Goal: Task Accomplishment & Management: Use online tool/utility

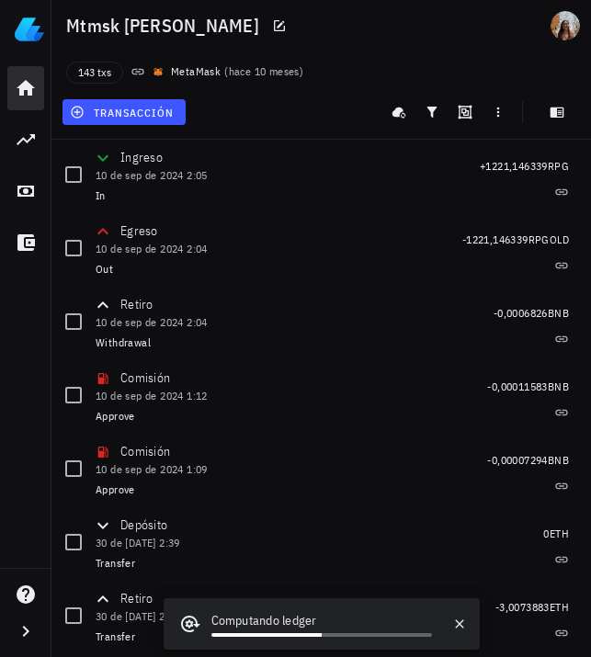
click at [33, 78] on icon at bounding box center [26, 88] width 22 height 22
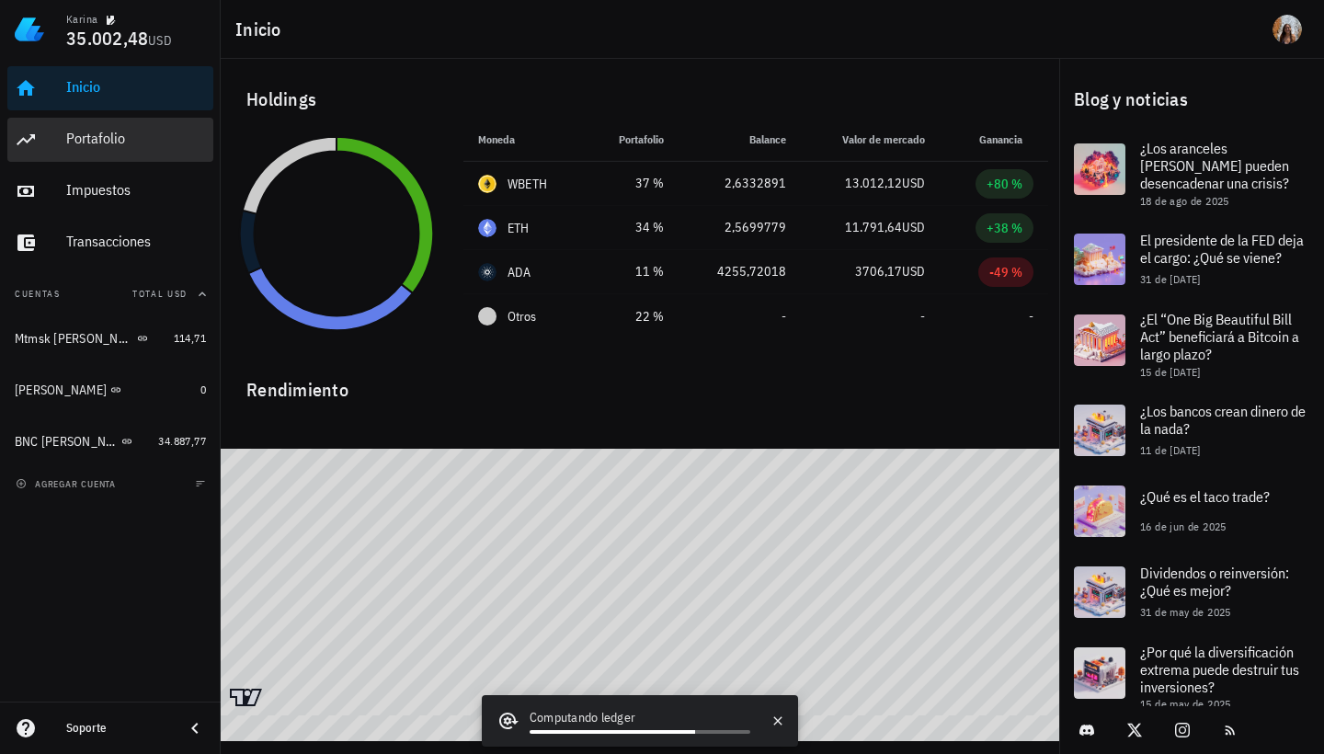
click at [160, 161] on link "Portafolio" at bounding box center [110, 140] width 206 height 44
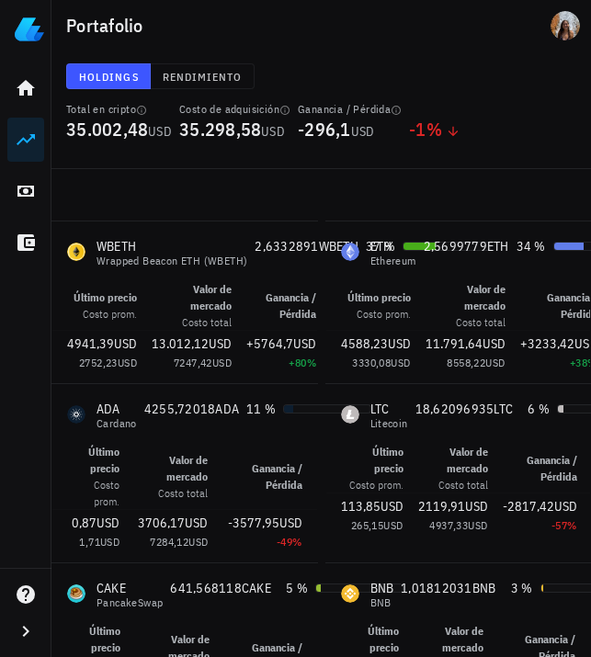
drag, startPoint x: 365, startPoint y: 85, endPoint x: 581, endPoint y: 222, distance: 256.3
click at [27, 188] on icon at bounding box center [26, 191] width 22 height 22
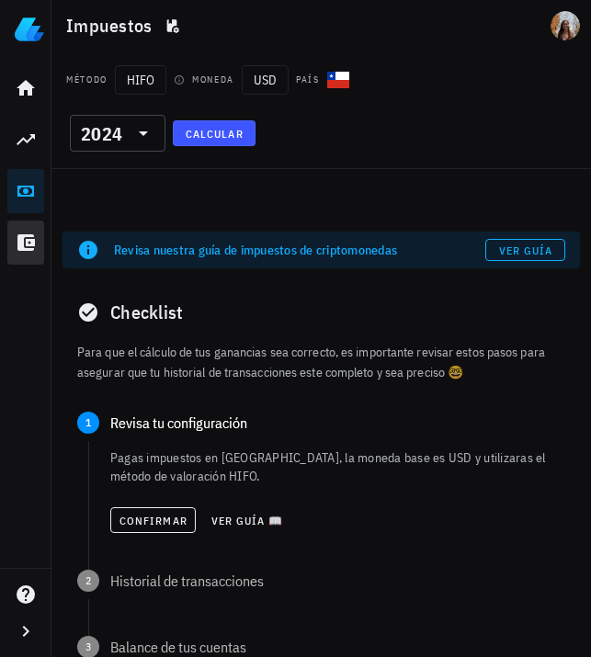
click at [31, 251] on icon at bounding box center [25, 242] width 17 height 17
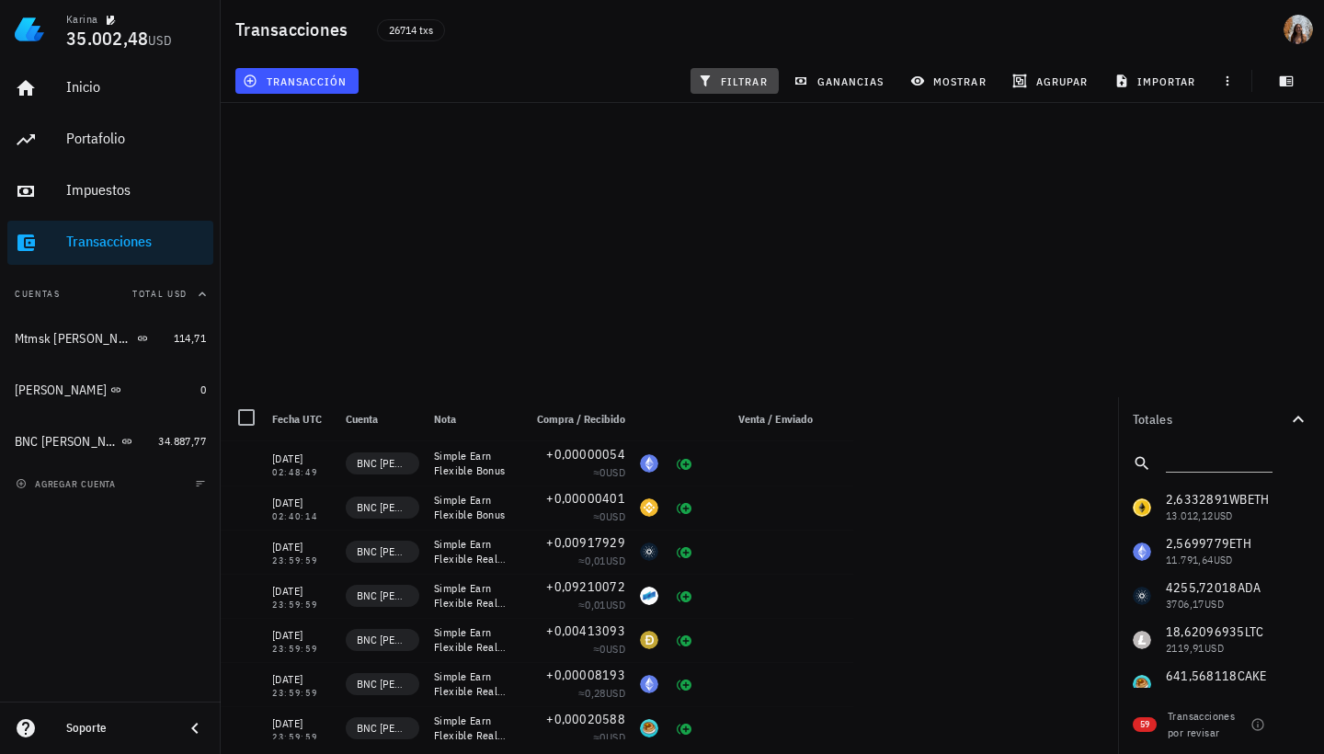
click at [590, 81] on span "filtrar" at bounding box center [734, 81] width 66 height 15
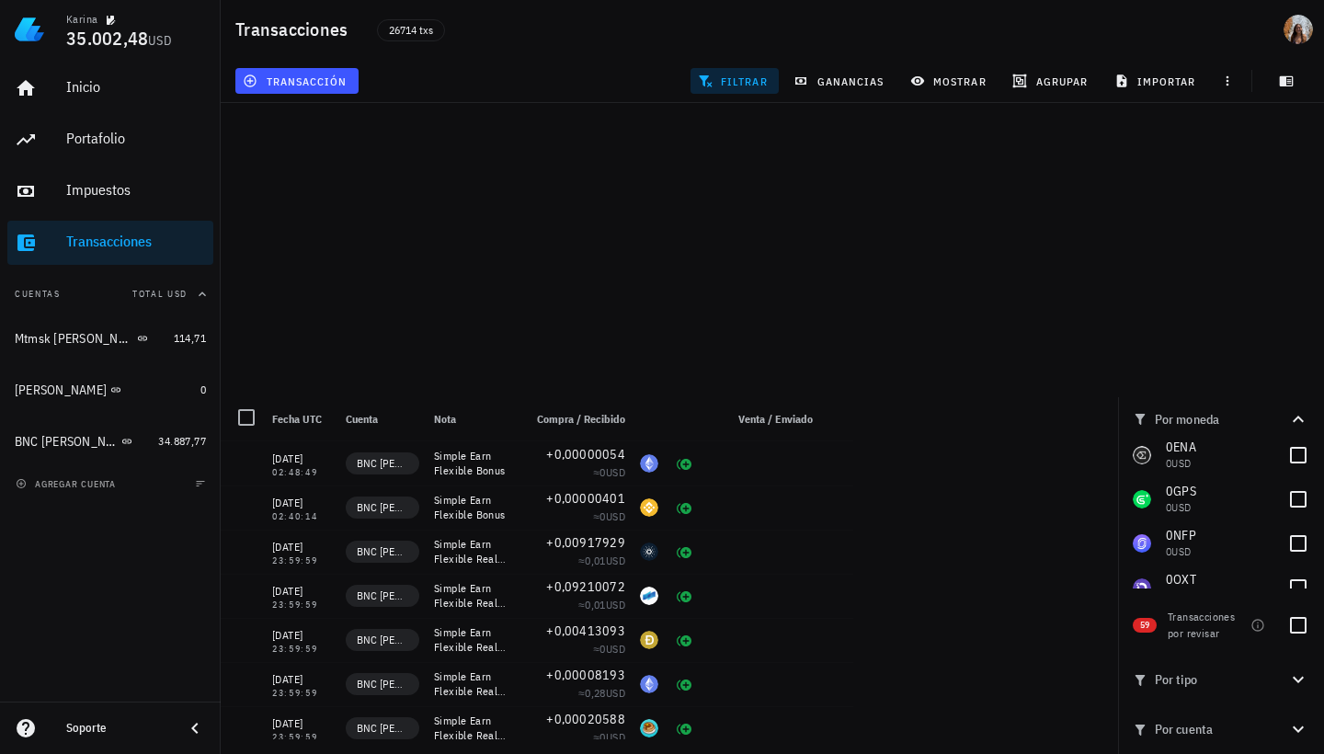
click at [590, 656] on span "Por cuenta" at bounding box center [1210, 729] width 154 height 20
click at [72, 400] on div "Kari BUDA" at bounding box center [104, 390] width 178 height 40
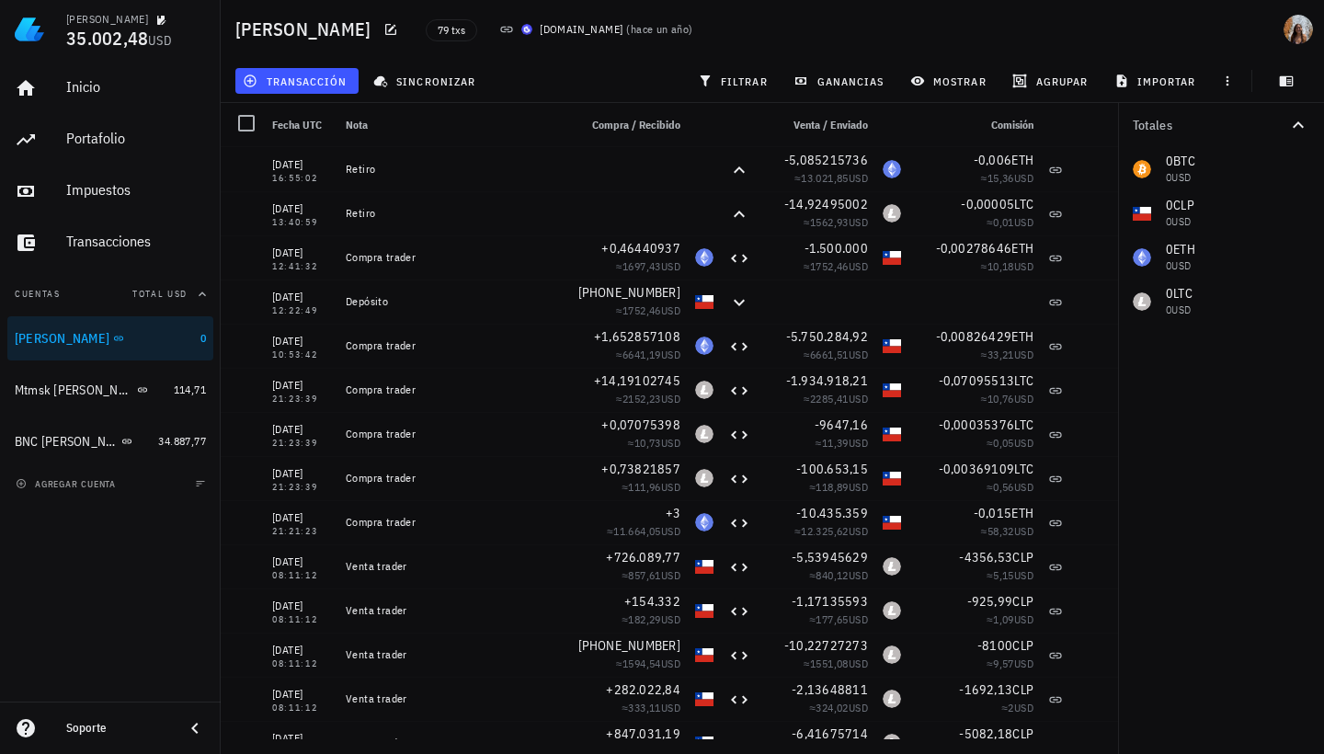
click at [369, 122] on div "Nota" at bounding box center [454, 125] width 232 height 44
click at [758, 88] on button "filtrar" at bounding box center [734, 81] width 88 height 26
click at [1259, 343] on button "Por tipo" at bounding box center [1221, 356] width 206 height 50
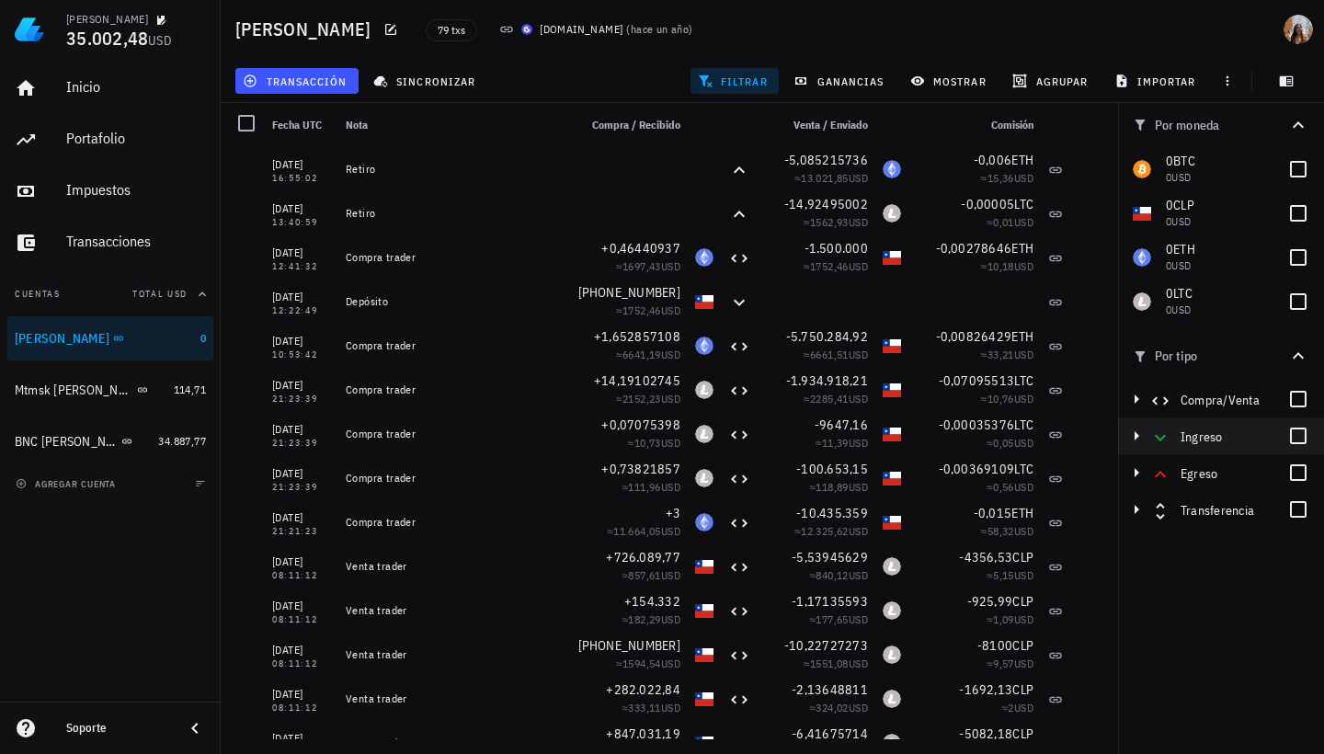
click at [1135, 440] on icon "button" at bounding box center [1136, 436] width 22 height 22
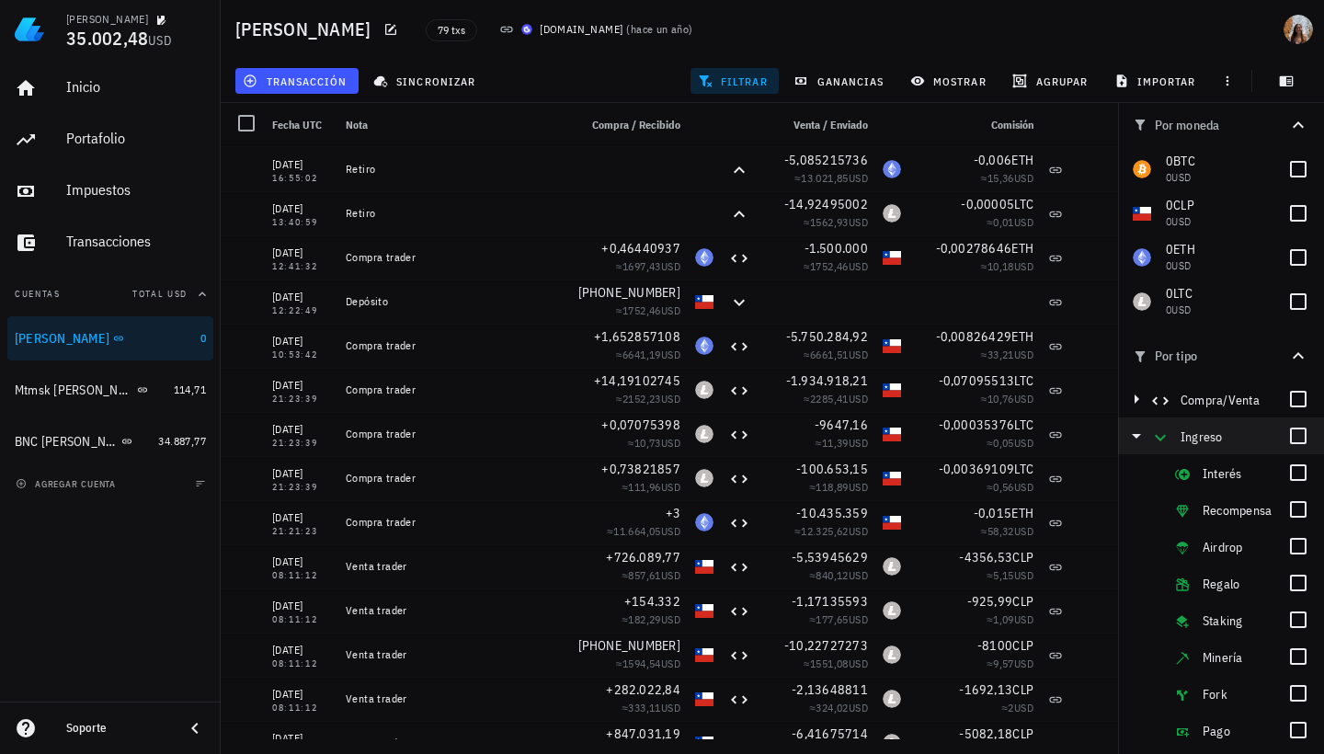
click at [1137, 438] on icon "button" at bounding box center [1136, 436] width 9 height 5
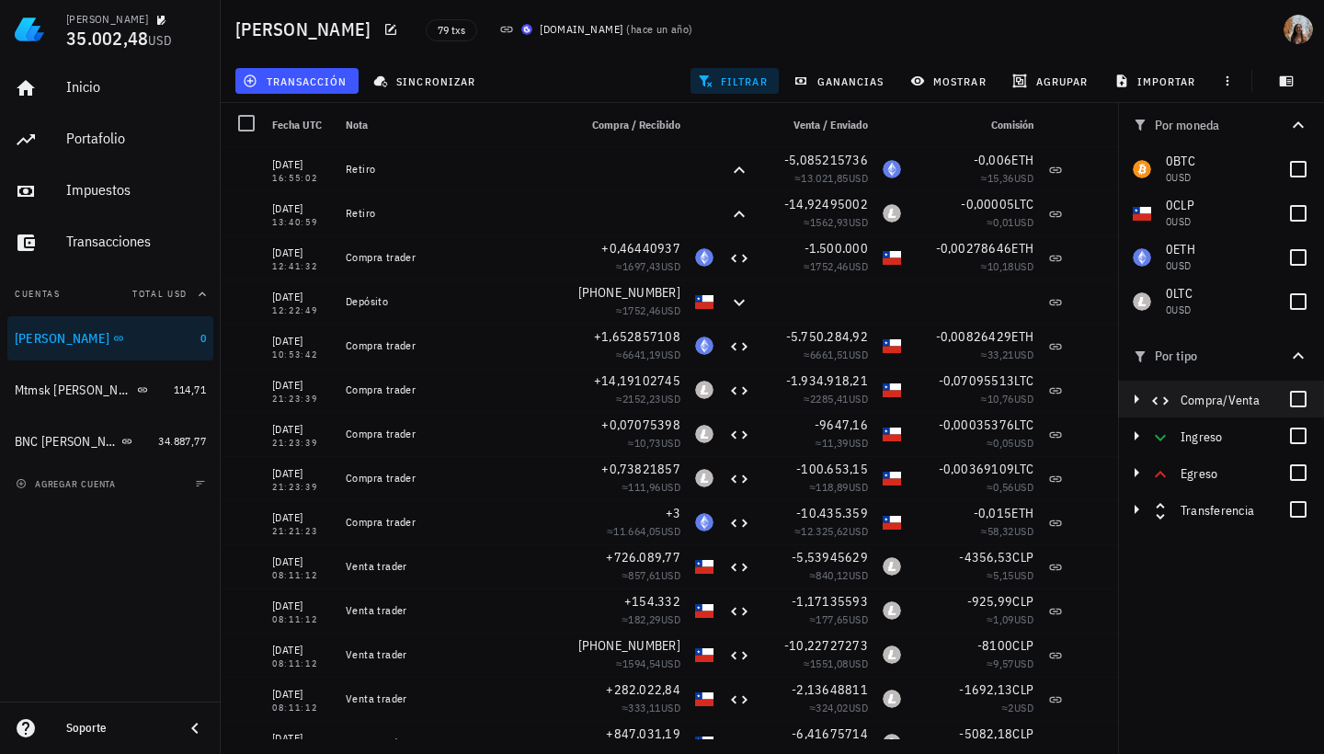
click at [1139, 401] on icon "button" at bounding box center [1136, 399] width 22 height 22
click at [1137, 472] on icon "button" at bounding box center [1136, 472] width 5 height 9
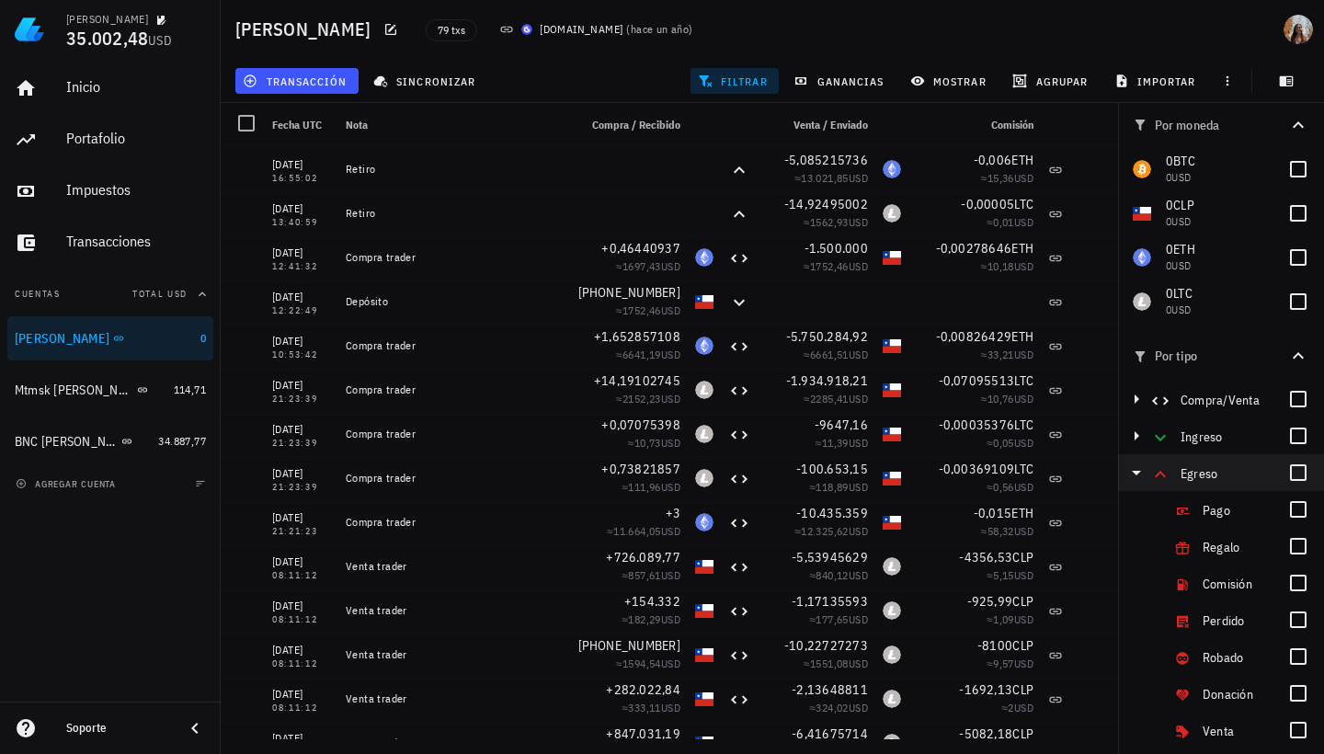
click at [1137, 472] on icon "button" at bounding box center [1136, 473] width 9 height 5
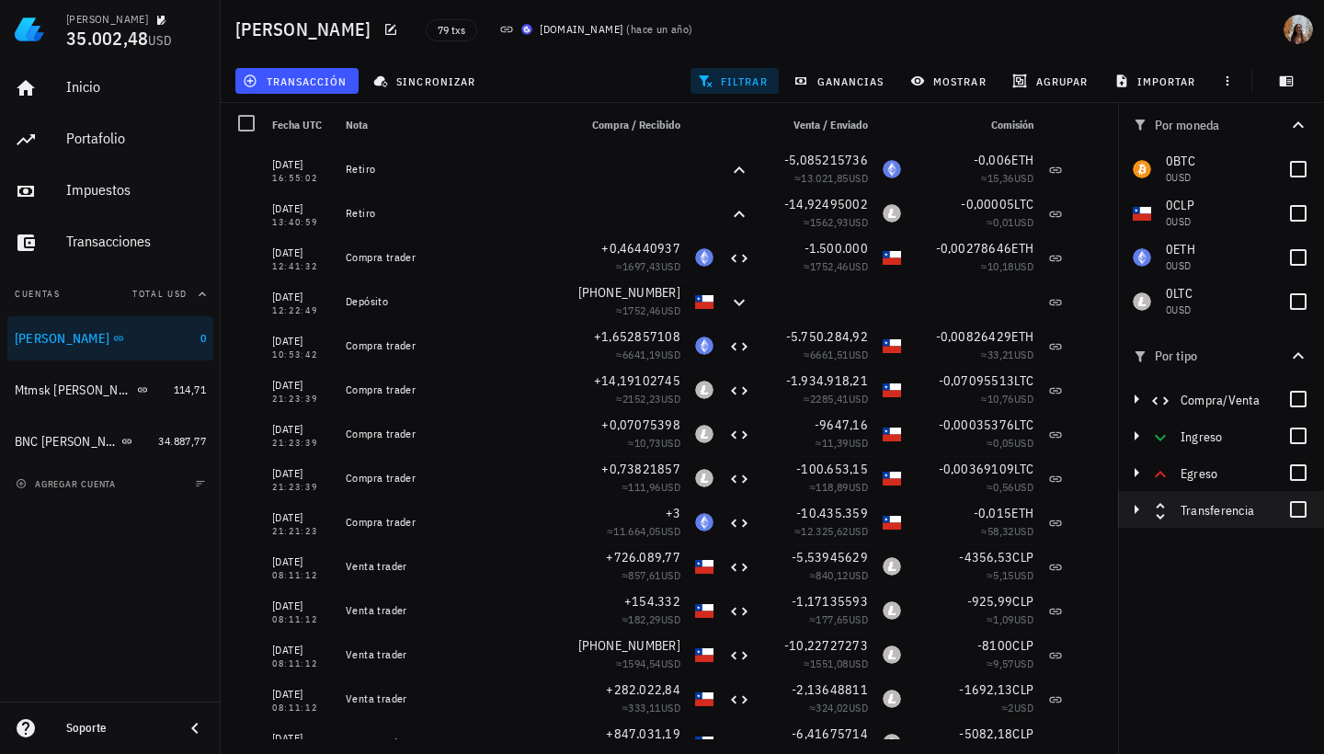
click at [1136, 514] on icon "button" at bounding box center [1136, 509] width 22 height 22
click at [1298, 512] on div at bounding box center [1297, 509] width 31 height 31
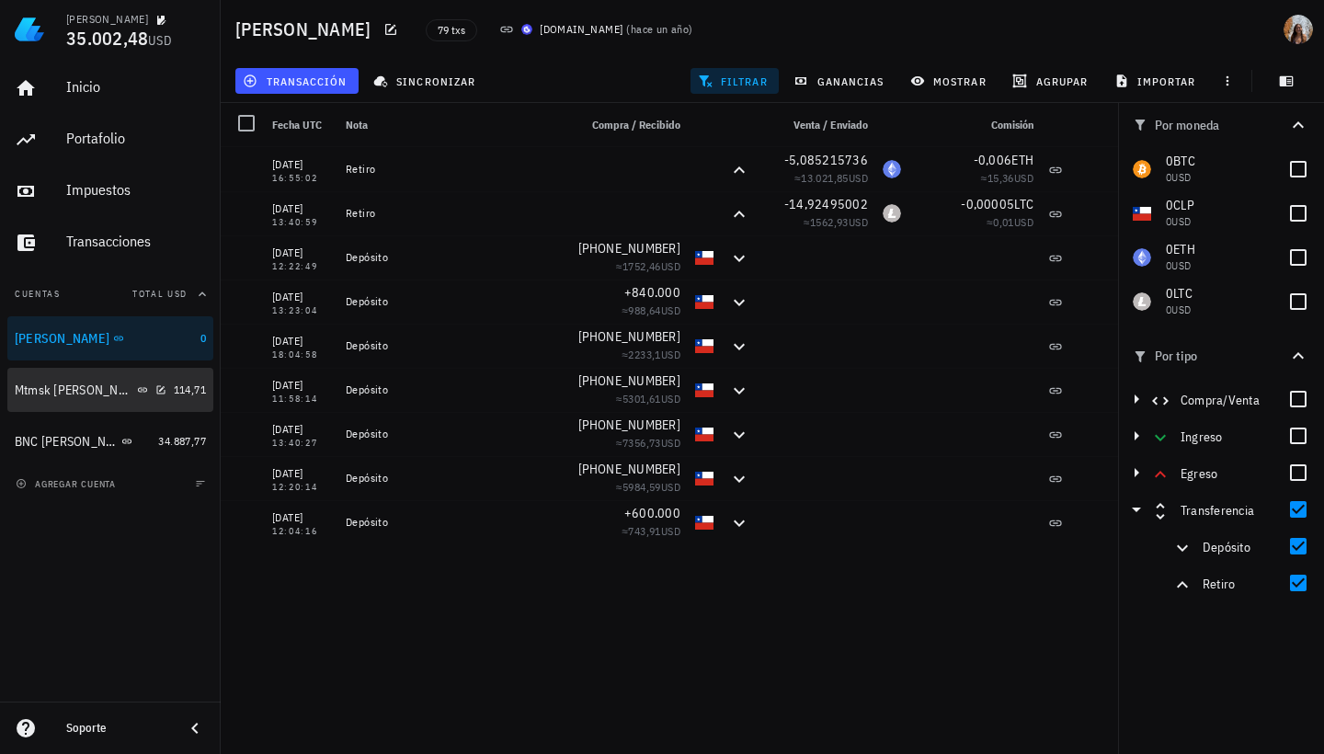
click at [137, 399] on div "Mtmsk Kari" at bounding box center [91, 390] width 152 height 40
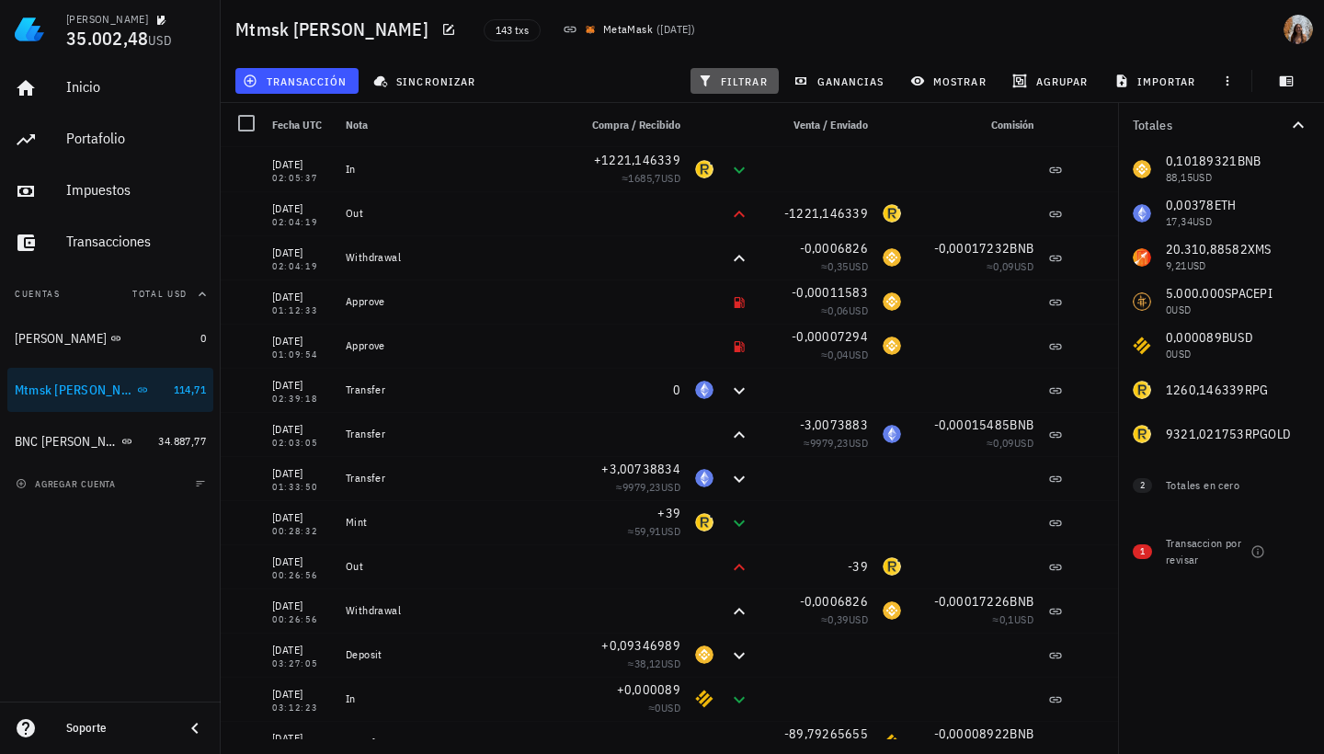
click at [702, 80] on icon "button" at bounding box center [705, 81] width 15 height 15
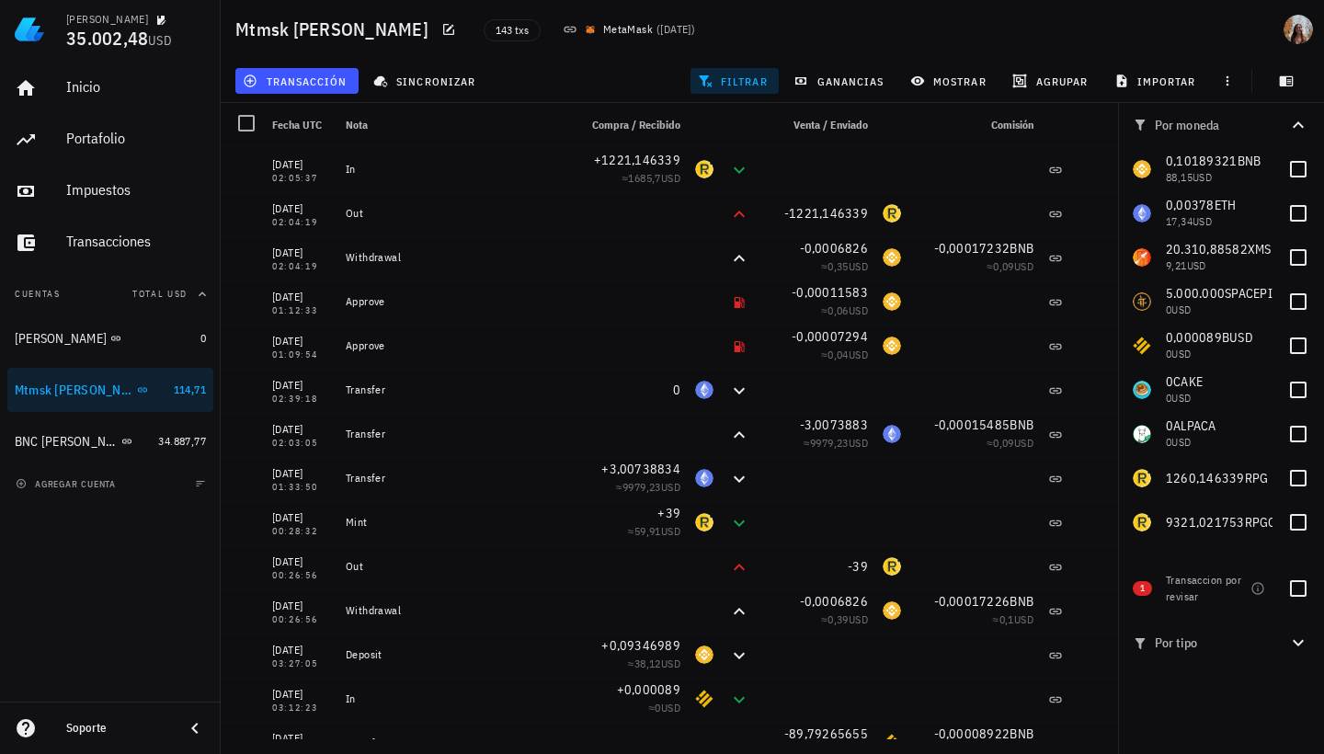
click at [1194, 644] on span "Por tipo" at bounding box center [1210, 643] width 154 height 20
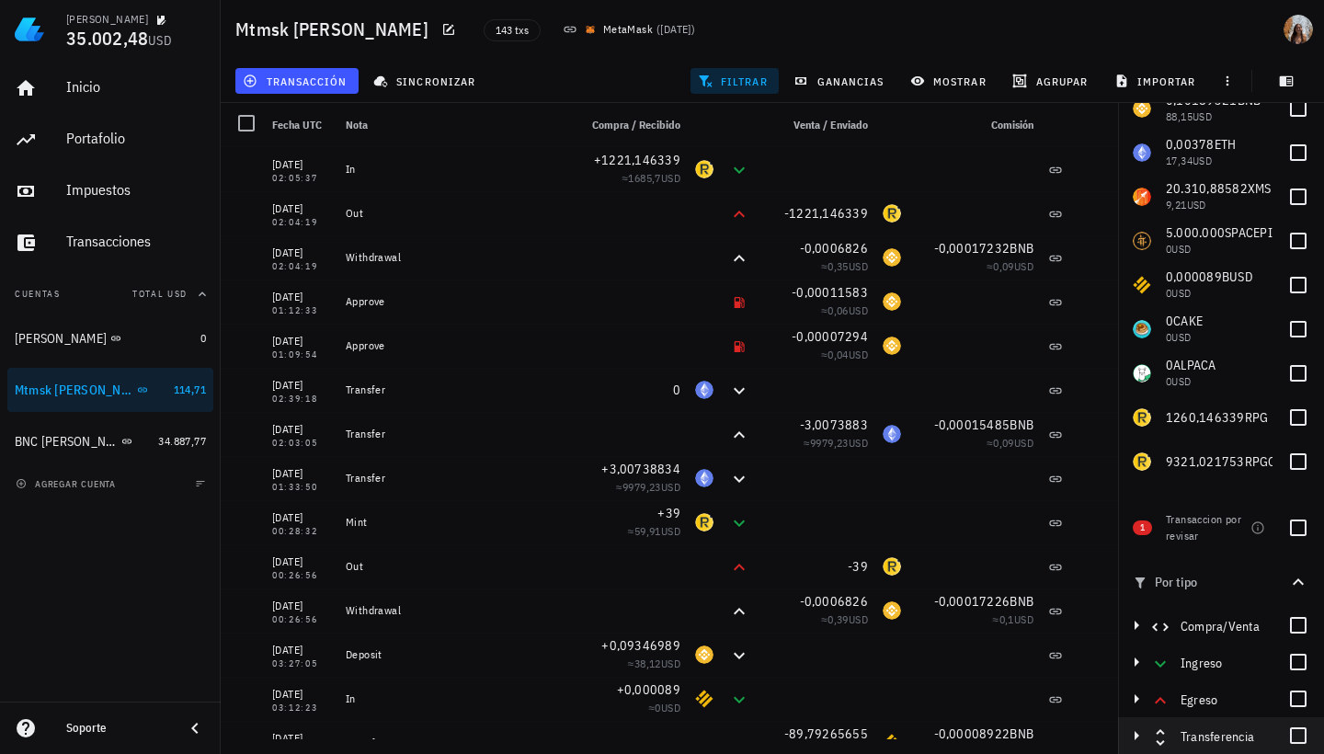
scroll to position [61, 0]
click at [1135, 732] on icon "button" at bounding box center [1136, 735] width 5 height 9
click at [1287, 741] on div at bounding box center [1297, 735] width 31 height 31
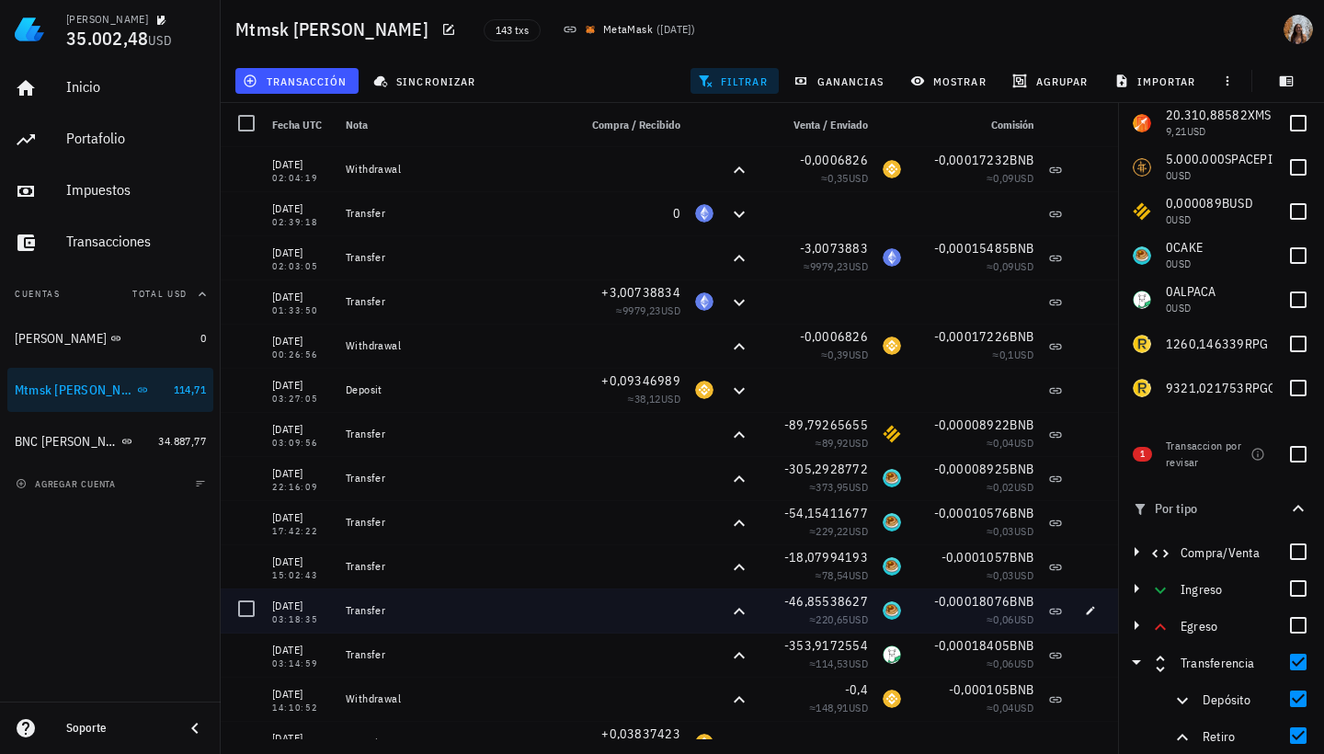
scroll to position [0, 0]
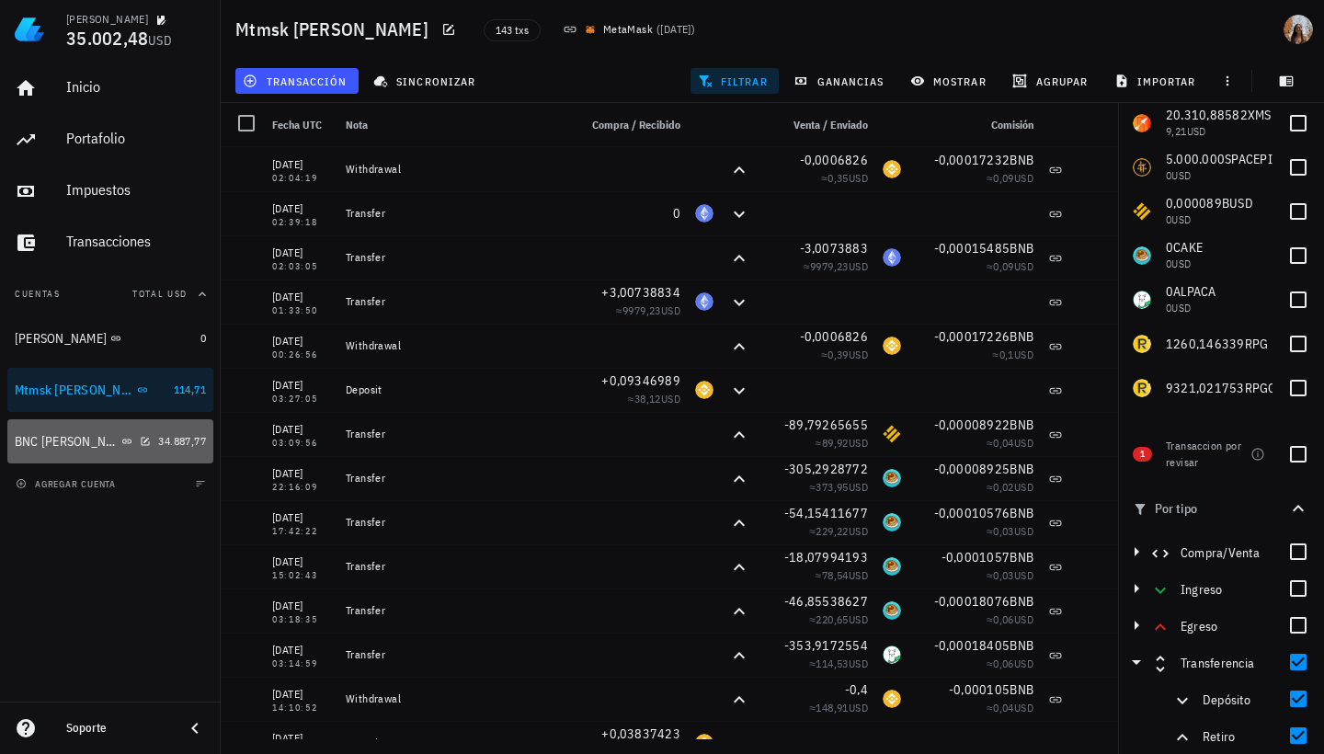
click at [127, 424] on div "BNC Kari" at bounding box center [83, 442] width 136 height 40
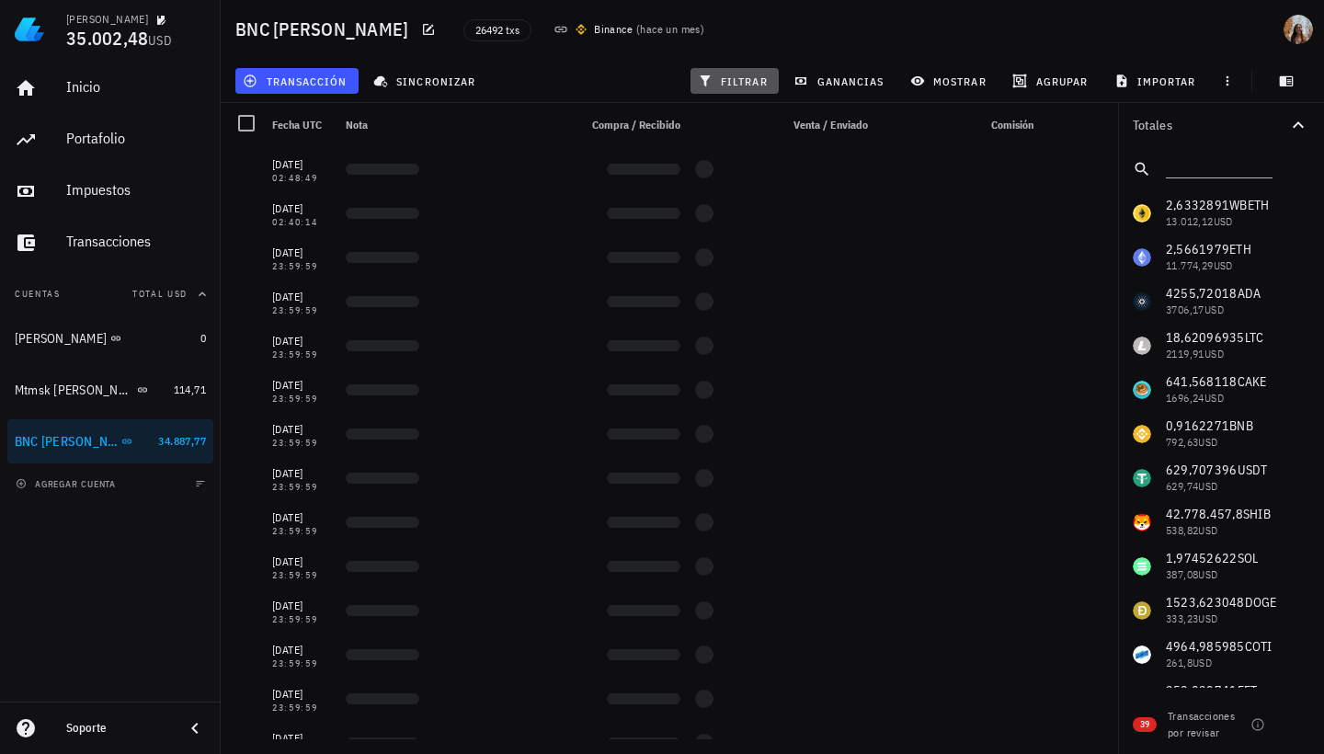
click at [723, 81] on span "filtrar" at bounding box center [734, 81] width 66 height 15
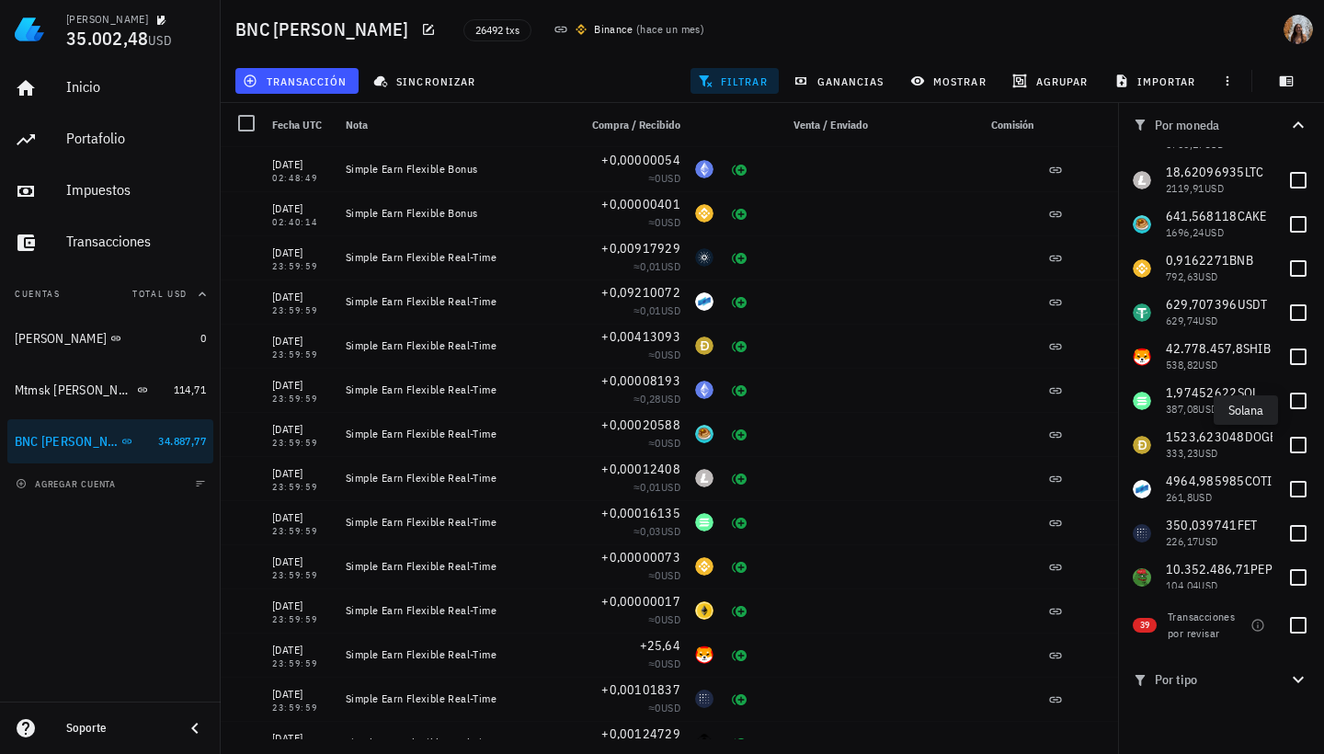
scroll to position [179, 0]
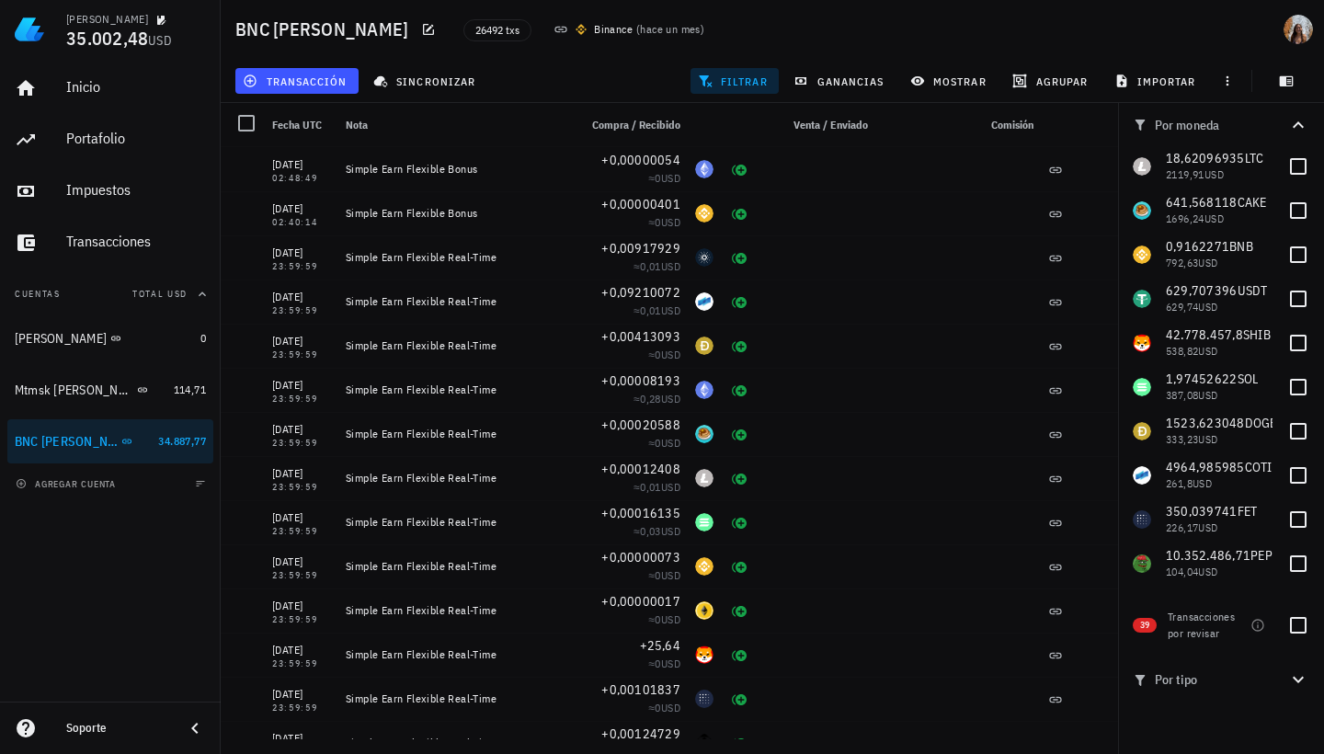
click at [1234, 689] on span "Por tipo" at bounding box center [1210, 679] width 154 height 20
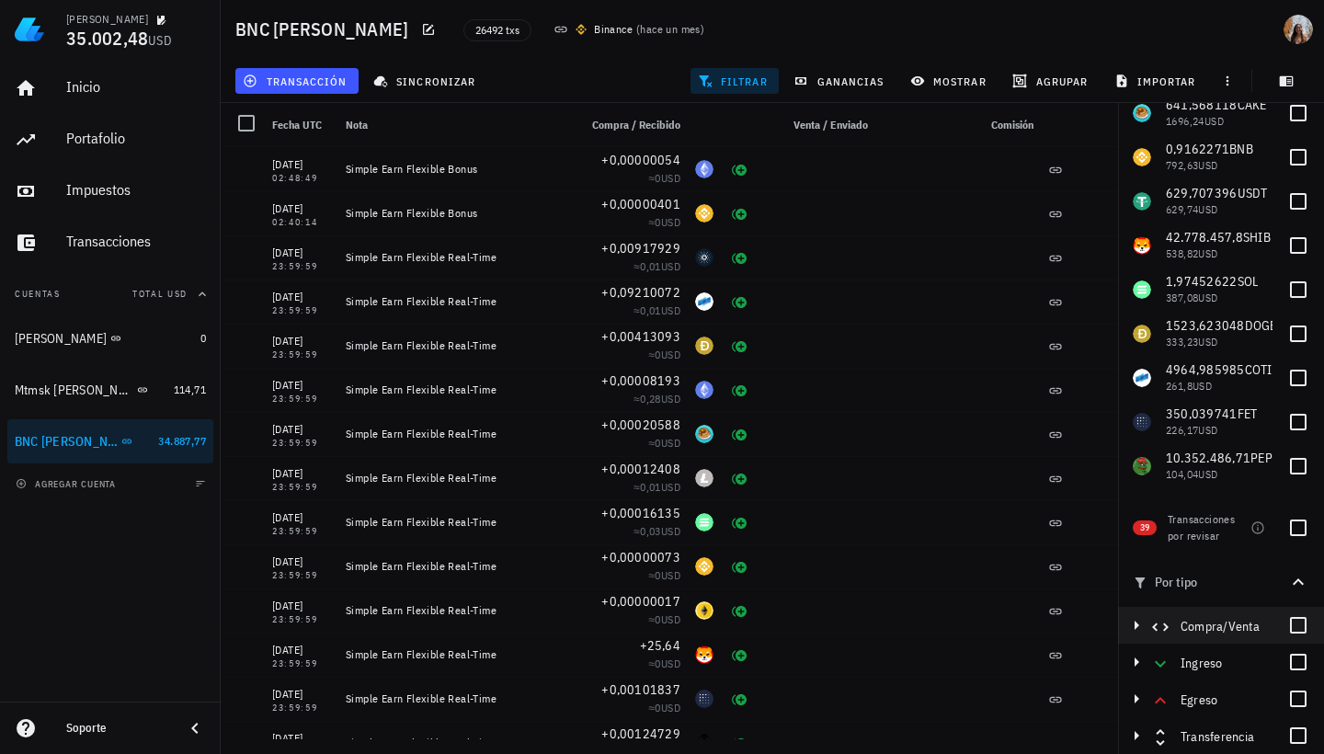
scroll to position [97, 0]
click at [1139, 735] on icon "button" at bounding box center [1136, 735] width 22 height 22
click at [1290, 740] on div at bounding box center [1297, 735] width 31 height 31
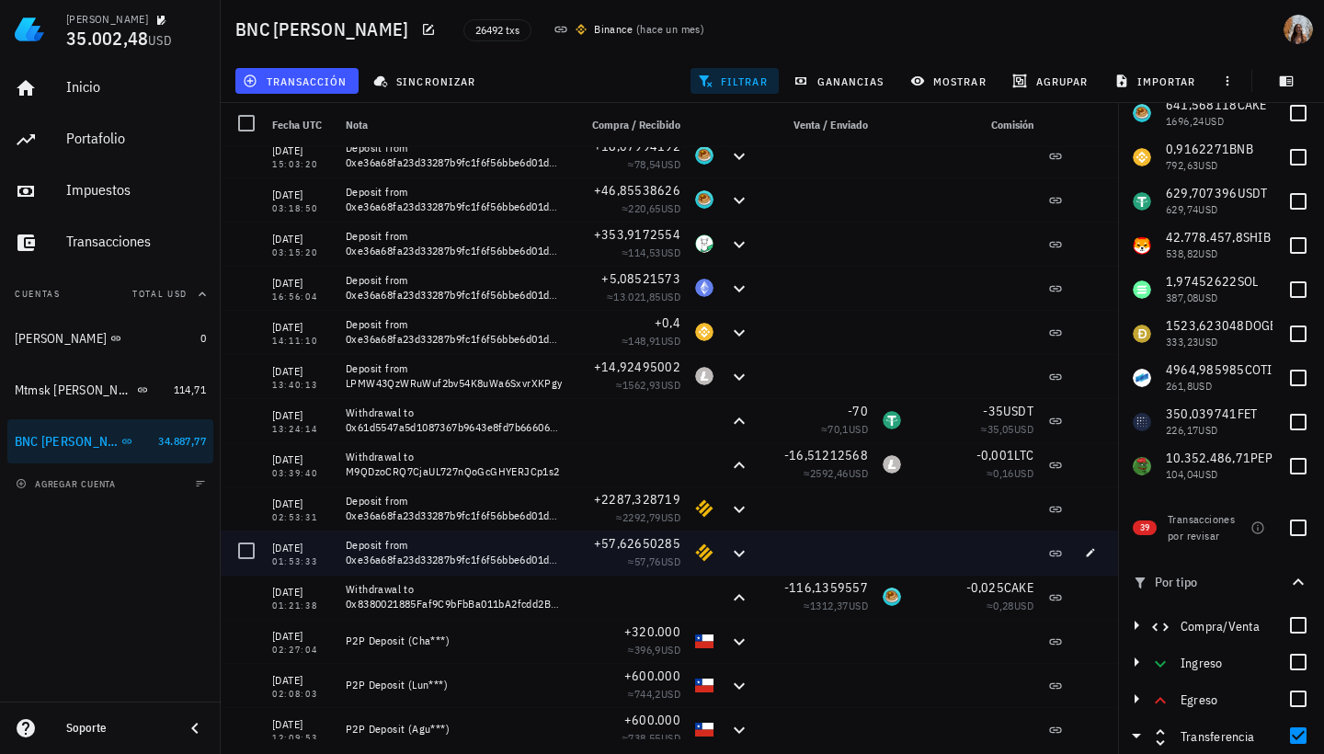
scroll to position [810, 0]
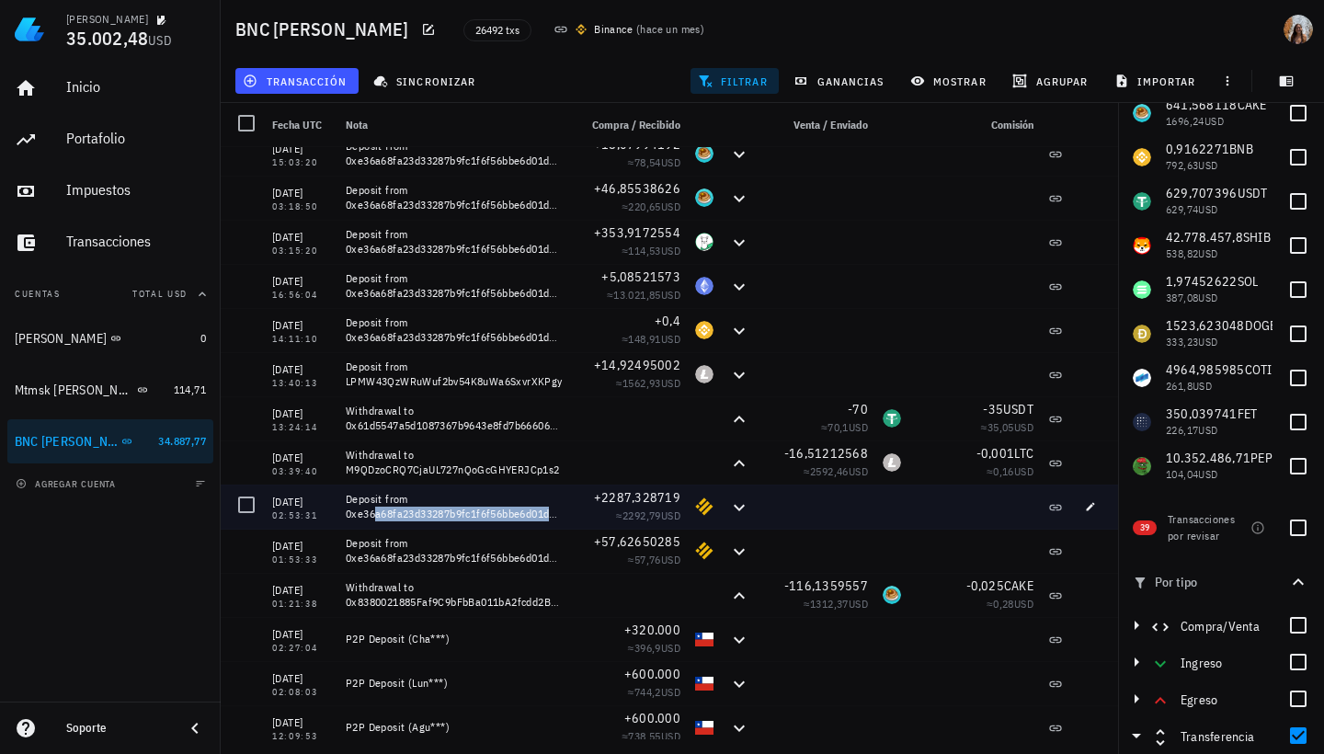
drag, startPoint x: 346, startPoint y: 515, endPoint x: 536, endPoint y: 519, distance: 190.4
click at [536, 519] on div "Deposit from 0xe36a68fa23d33287b9fc1f6f56bbe6d01d309071" at bounding box center [454, 506] width 217 height 29
click at [502, 500] on div "Deposit from 0xe36a68fa23d33287b9fc1f6f56bbe6d01d309071" at bounding box center [454, 506] width 217 height 29
click at [296, 501] on div "05/12/2021" at bounding box center [301, 502] width 59 height 18
click at [420, 501] on div "Deposit from 0xe36a68fa23d33287b9fc1f6f56bbe6d01d309071" at bounding box center [454, 506] width 217 height 29
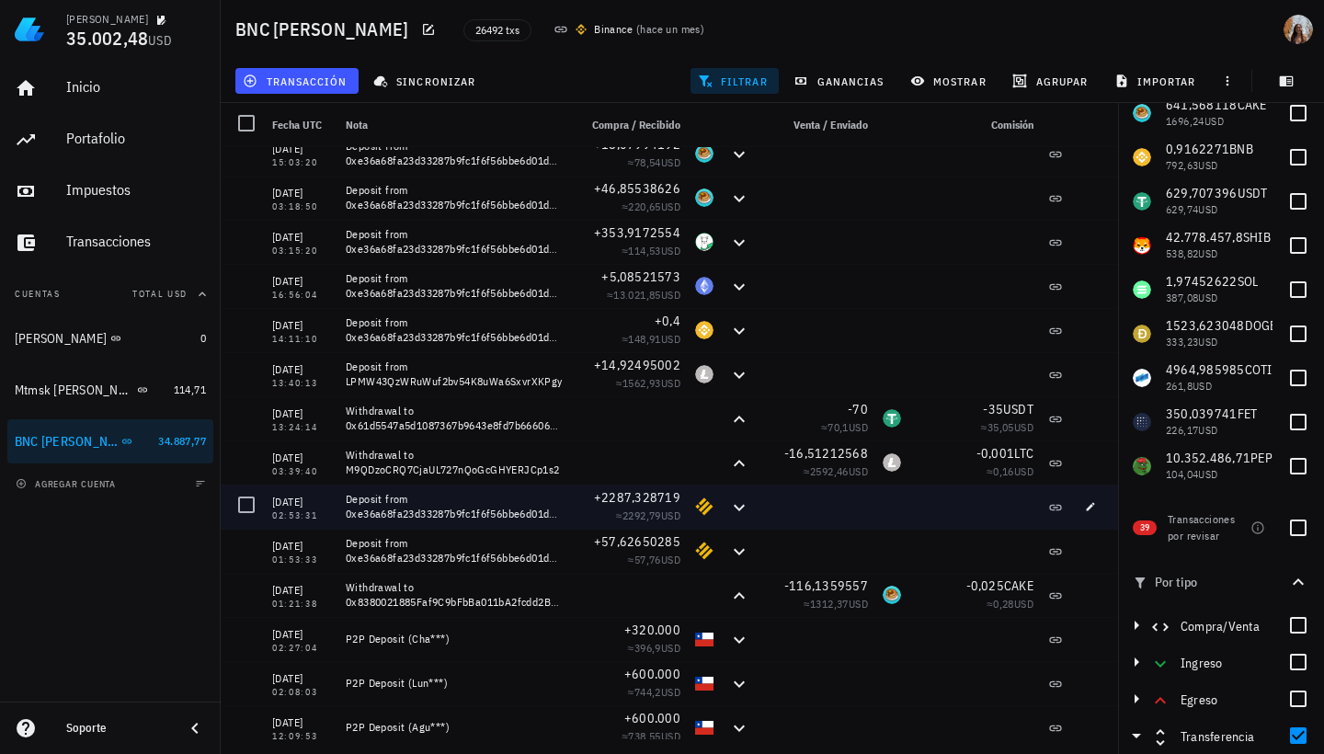
click at [610, 504] on span "+2287,328719" at bounding box center [637, 497] width 86 height 17
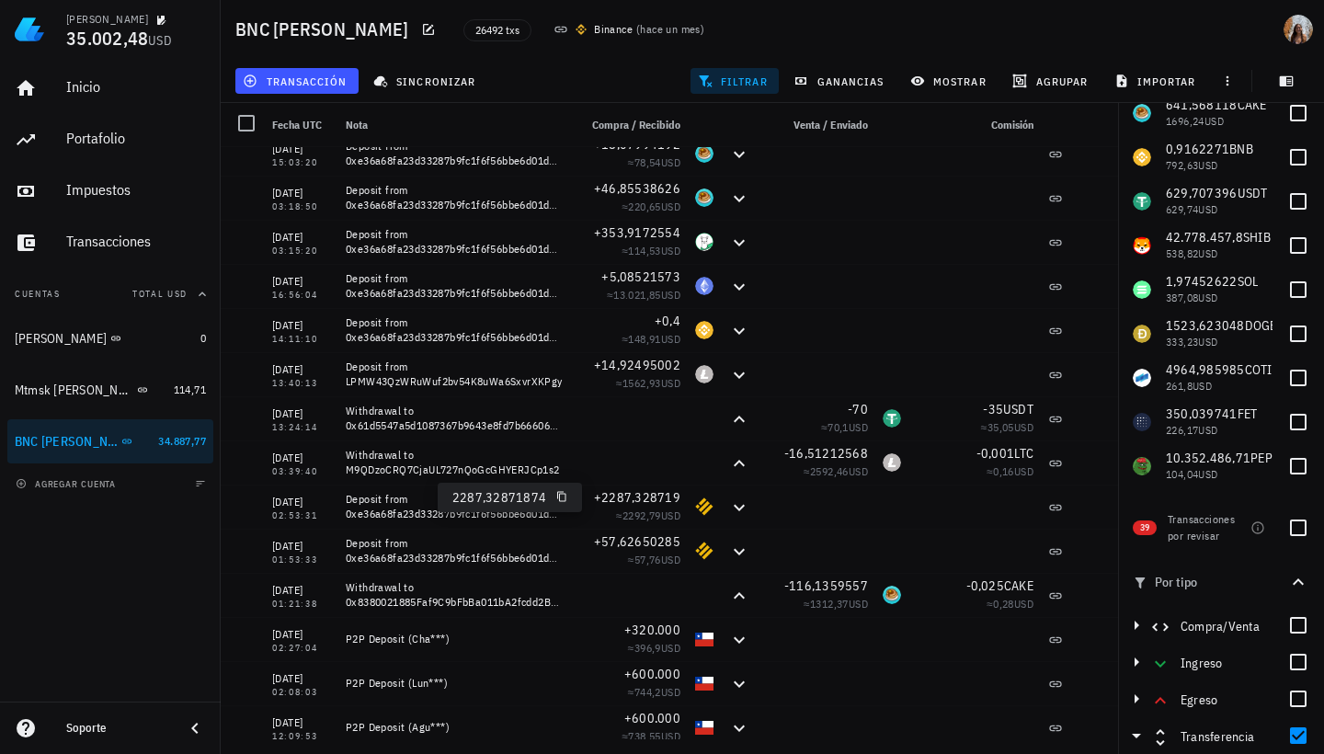
click at [561, 500] on icon "button" at bounding box center [561, 497] width 9 height 10
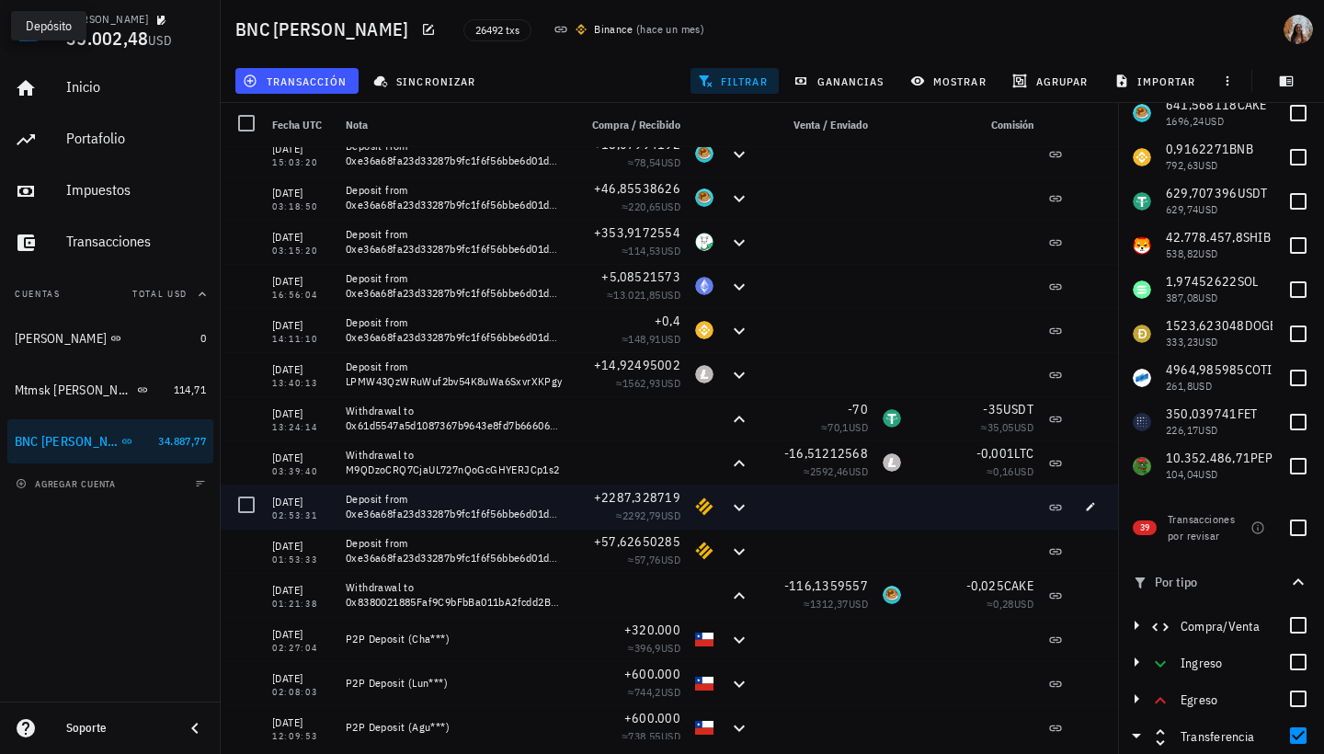
click at [731, 515] on icon at bounding box center [739, 507] width 22 height 22
click at [734, 507] on icon at bounding box center [739, 507] width 11 height 6
click at [1085, 507] on icon "button" at bounding box center [1090, 506] width 11 height 11
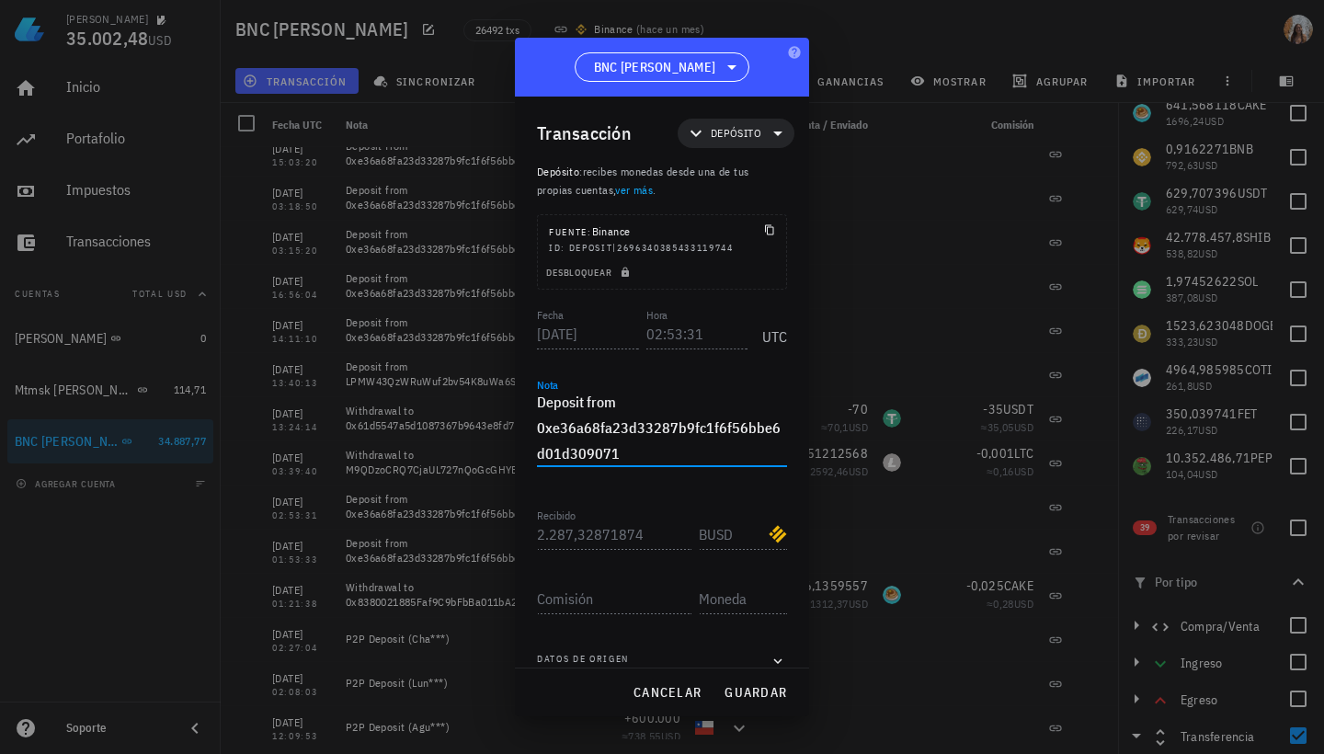
drag, startPoint x: 537, startPoint y: 429, endPoint x: 646, endPoint y: 476, distance: 119.0
click at [646, 476] on div "Nota Deposit from 0xe36a68fa23d33287b9fc1f6f56bbe6d01d309071" at bounding box center [662, 437] width 250 height 97
click at [833, 220] on div at bounding box center [662, 377] width 1324 height 754
click at [854, 155] on div at bounding box center [662, 377] width 1324 height 754
click at [679, 698] on span "cancelar" at bounding box center [667, 692] width 69 height 17
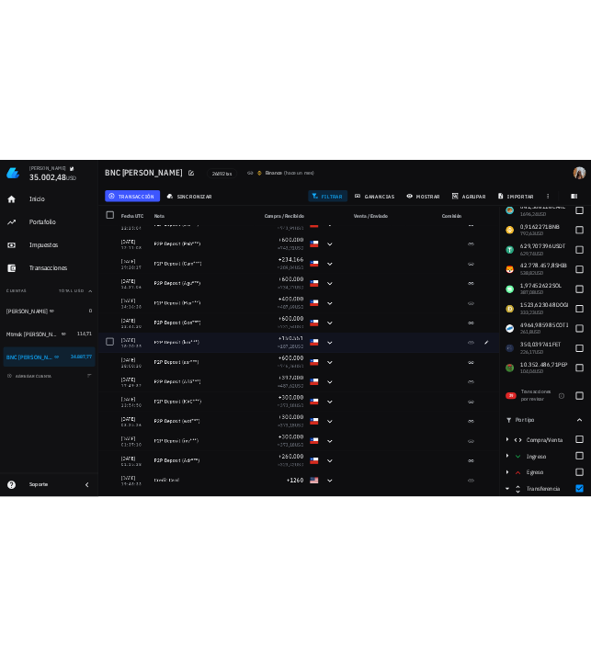
scroll to position [0, 0]
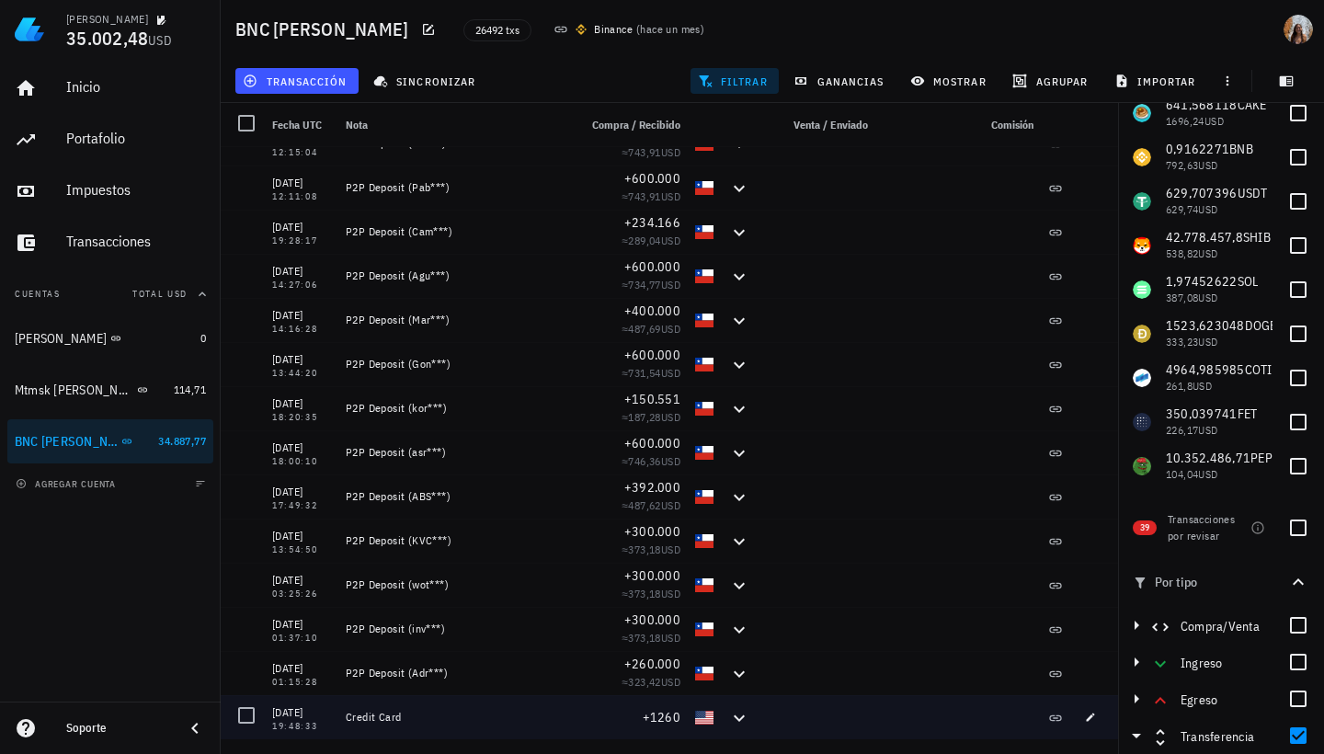
drag, startPoint x: 272, startPoint y: 711, endPoint x: 336, endPoint y: 709, distance: 63.5
click at [336, 709] on div "26/09/2021 19:48:33" at bounding box center [302, 717] width 74 height 44
copy div "26/09/2021"
